Goal: Find specific page/section: Find specific page/section

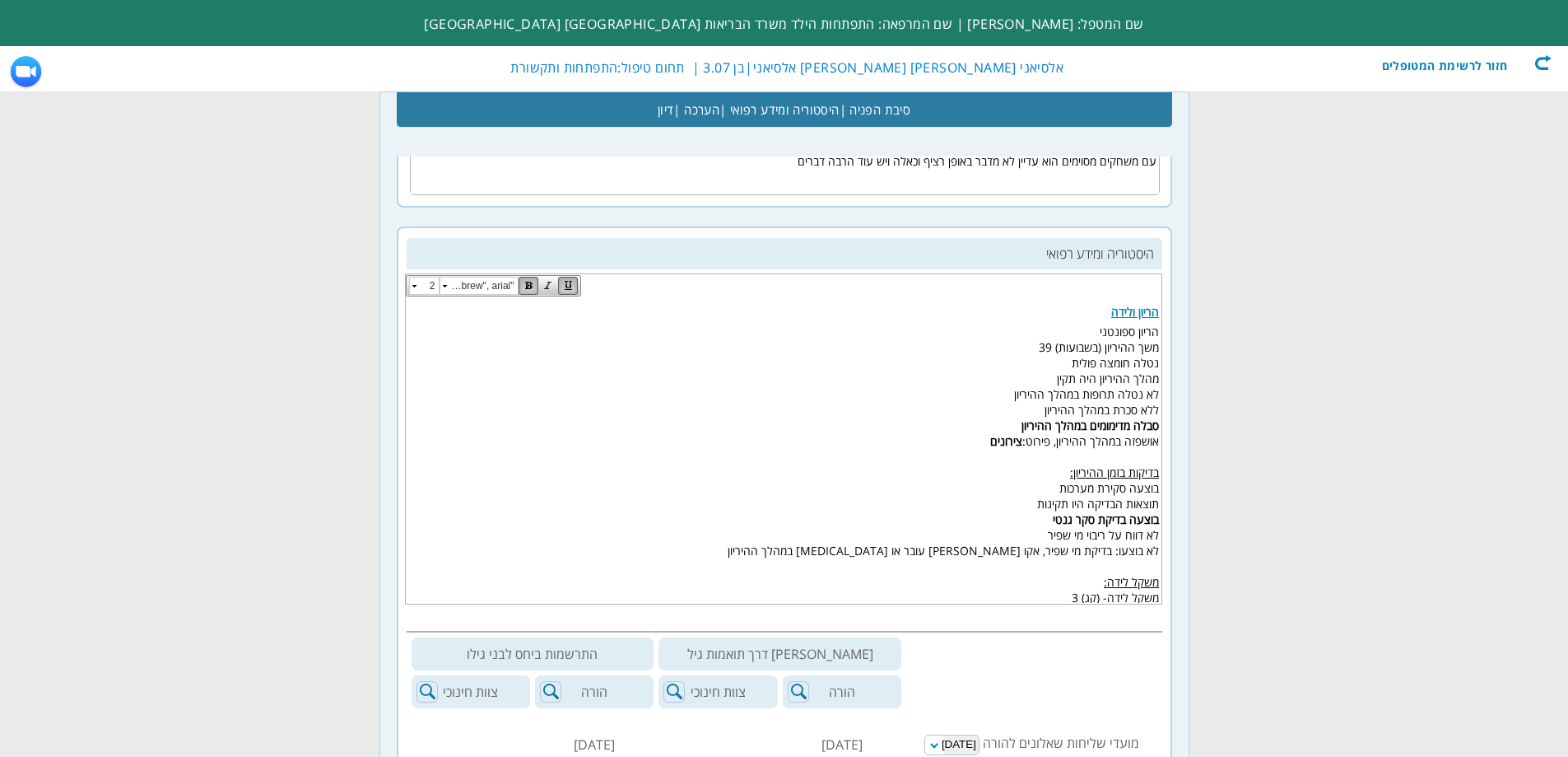
scroll to position [0, -218]
click at [1475, 69] on div "חזור לרשימת המטופלים" at bounding box center [1456, 62] width 189 height 16
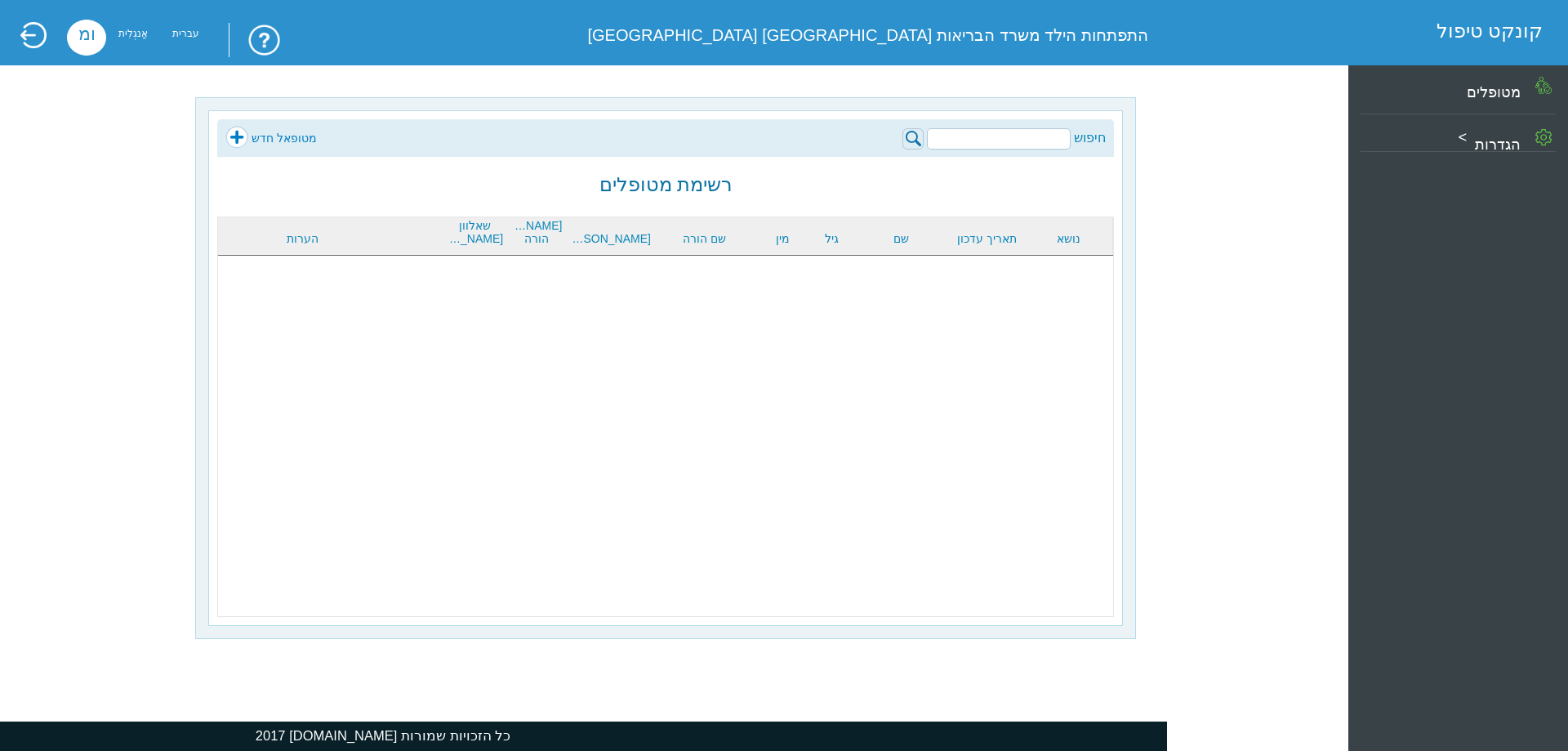
click at [1032, 142] on input "search" at bounding box center [999, 138] width 144 height 22
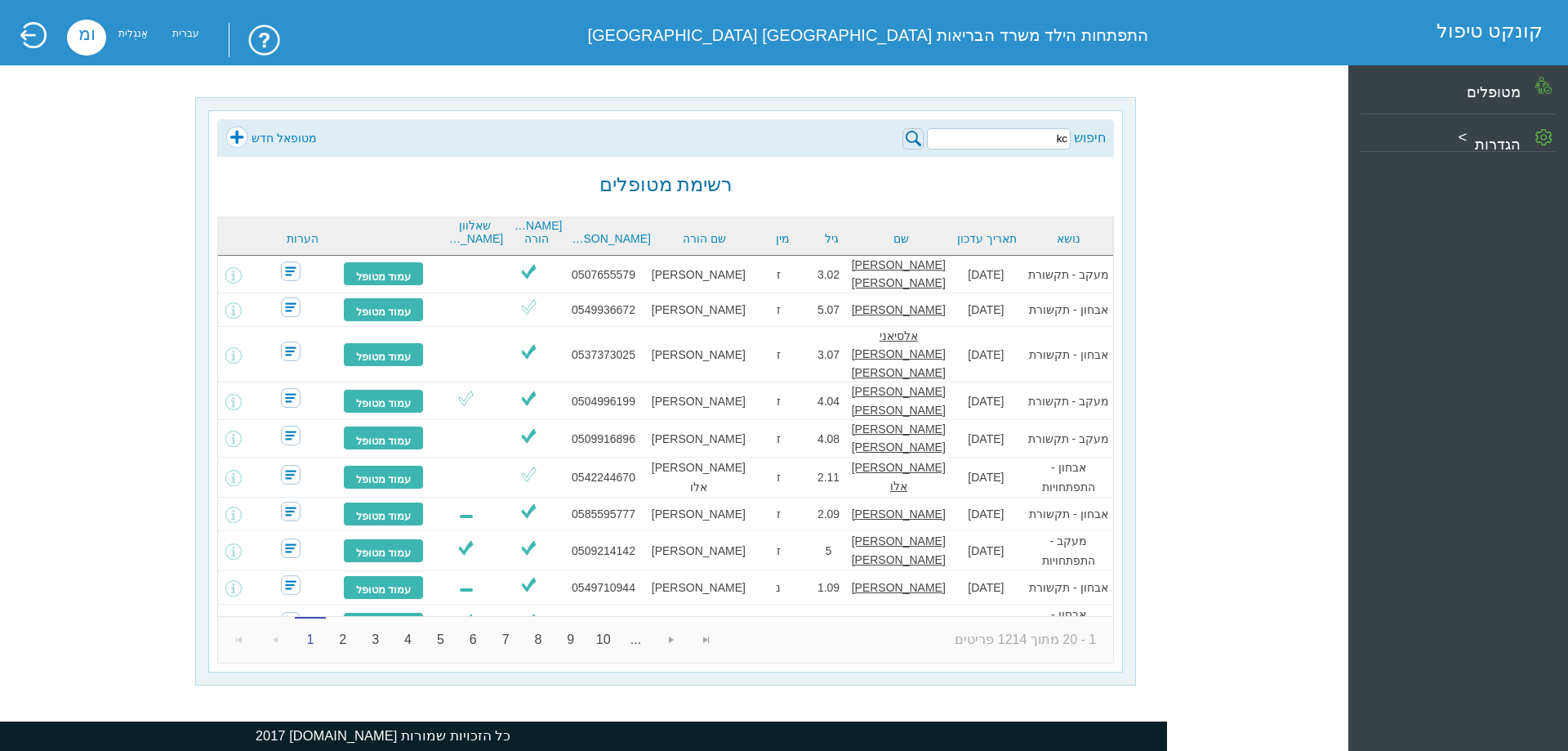
type input "k"
type input "[PERSON_NAME]"
